Goal: Navigation & Orientation: Find specific page/section

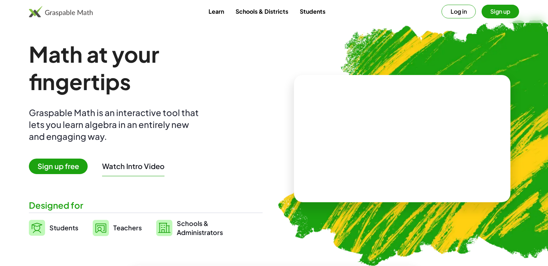
click at [462, 13] on button "Log in" at bounding box center [459, 12] width 34 height 14
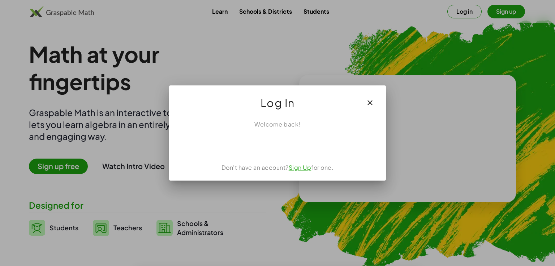
click at [275, 153] on div "Welcome back! Don't have an account? Sign Up for one." at bounding box center [277, 147] width 217 height 66
click at [273, 153] on div "Welcome back! Don't have an account? Sign Up for one." at bounding box center [277, 147] width 217 height 66
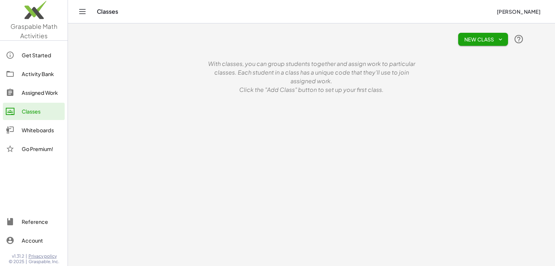
click at [43, 28] on span "Graspable Math Activities" at bounding box center [33, 30] width 47 height 17
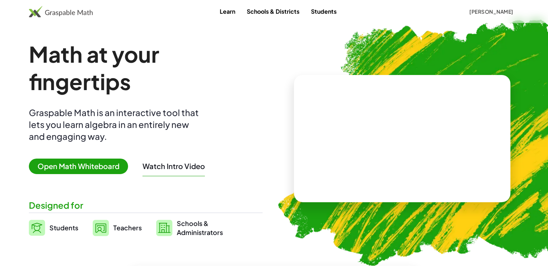
click at [79, 169] on span "Open Math Whiteboard" at bounding box center [78, 167] width 99 height 16
